Goal: Task Accomplishment & Management: Manage account settings

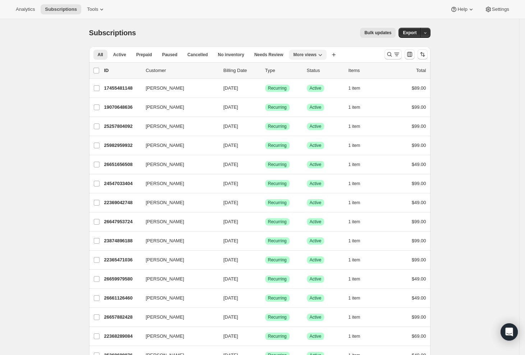
click at [321, 56] on icon "More views" at bounding box center [320, 54] width 7 height 7
click at [326, 108] on button "Trial Conversions MP" at bounding box center [332, 109] width 72 height 13
click at [397, 56] on icon "Search and filter results" at bounding box center [396, 54] width 7 height 7
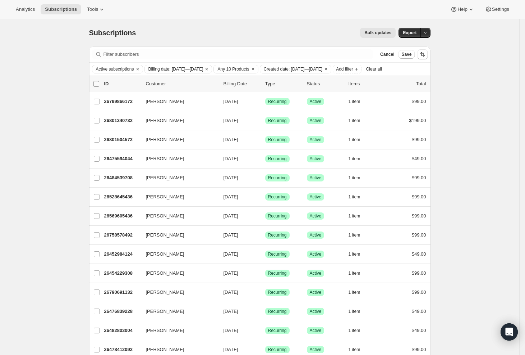
click at [99, 87] on input "0 selected" at bounding box center [96, 84] width 6 height 6
checkbox input "true"
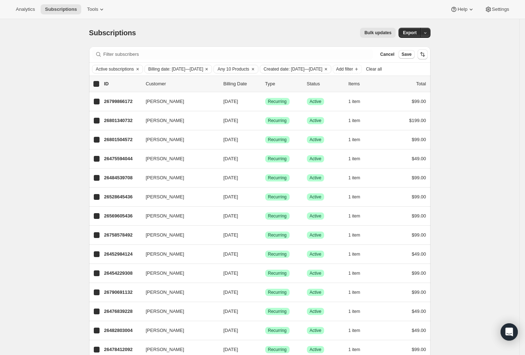
checkbox input "true"
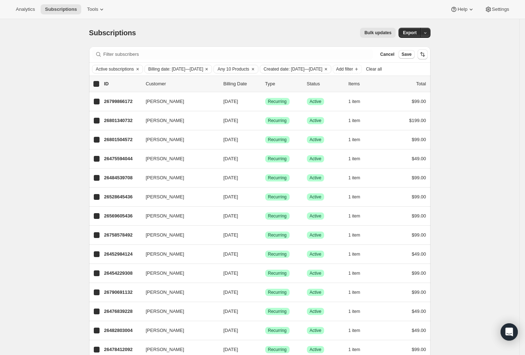
checkbox input "true"
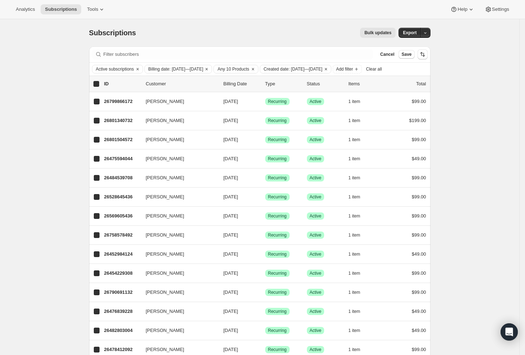
checkbox input "true"
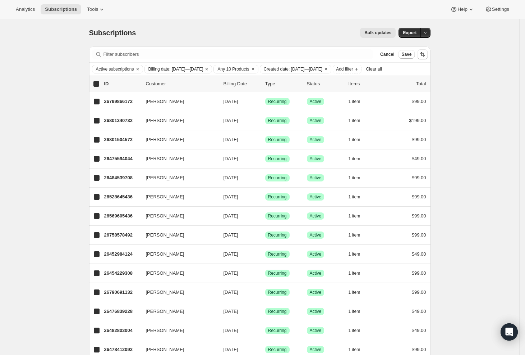
checkbox input "true"
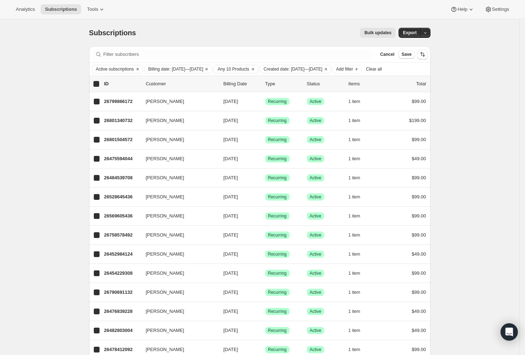
checkbox input "true"
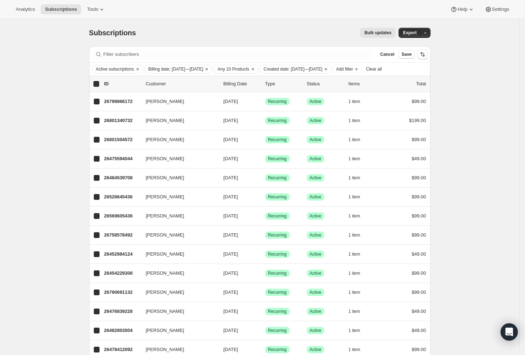
checkbox input "true"
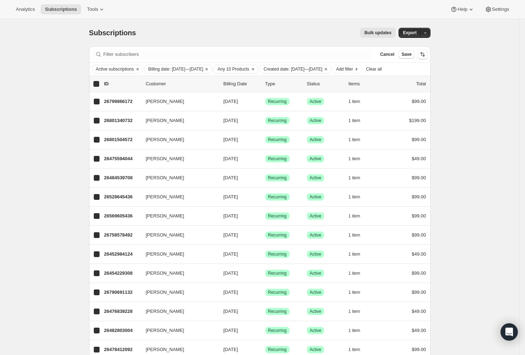
checkbox input "true"
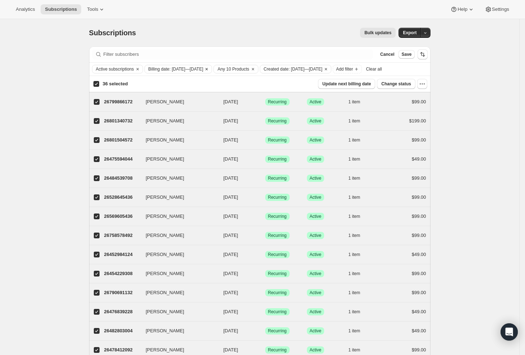
click at [204, 69] on span "Billing date: [DATE]—[DATE]" at bounding box center [175, 69] width 55 height 6
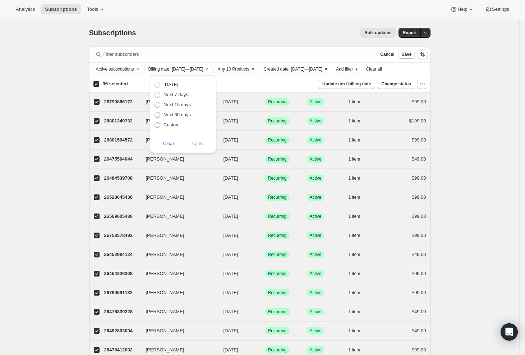
click at [323, 71] on span "Created date: [DATE]—[DATE]" at bounding box center [293, 69] width 59 height 6
